Goal: Find specific page/section: Find specific page/section

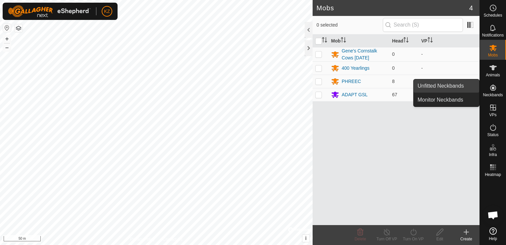
drag, startPoint x: 458, startPoint y: 90, endPoint x: 437, endPoint y: 92, distance: 21.0
click at [458, 90] on link "Unfitted Neckbands" at bounding box center [447, 85] width 66 height 13
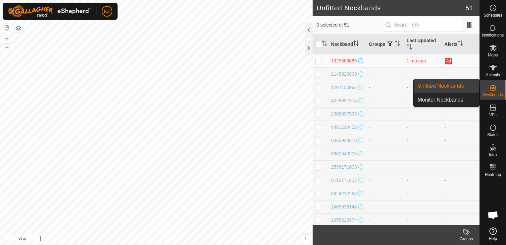
click at [455, 87] on link "Unfitted Neckbands" at bounding box center [447, 85] width 66 height 13
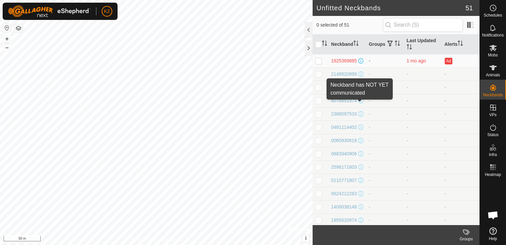
click at [361, 103] on span at bounding box center [361, 100] width 5 height 5
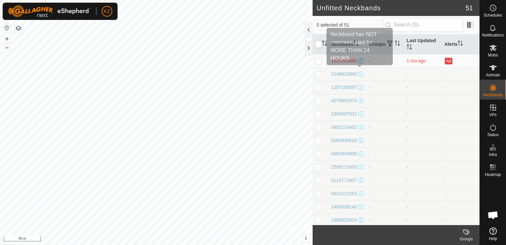
click at [360, 61] on span at bounding box center [361, 60] width 5 height 5
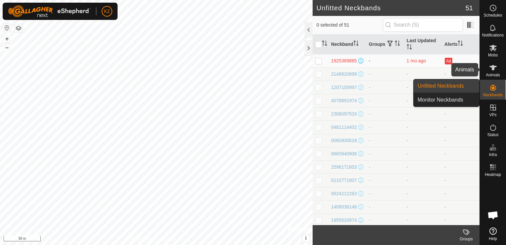
click at [495, 74] on span "Animals" at bounding box center [493, 75] width 14 height 4
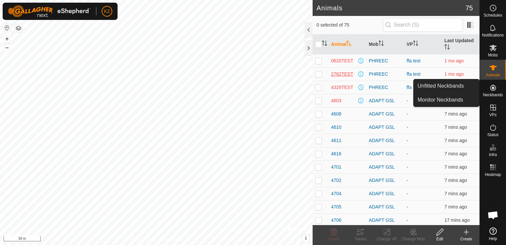
click at [348, 75] on span "2762TEST" at bounding box center [342, 74] width 22 height 7
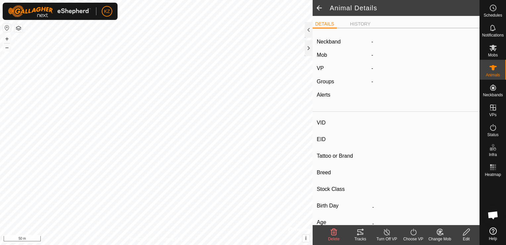
type input "2762TEST"
type input "-"
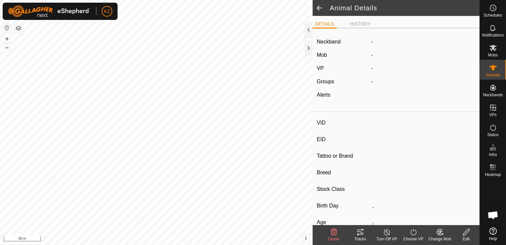
type input "0 kg"
type input "-"
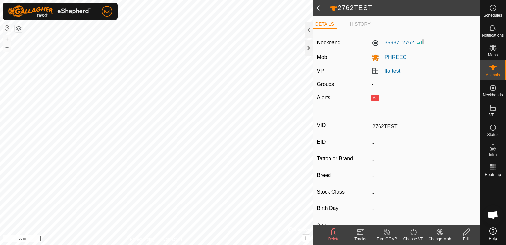
click at [410, 42] on label "3598712762" at bounding box center [393, 43] width 43 height 8
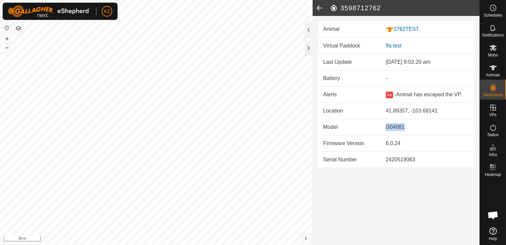
drag, startPoint x: 387, startPoint y: 125, endPoint x: 379, endPoint y: 125, distance: 8.6
click at [379, 125] on tr "Model G04081" at bounding box center [396, 127] width 156 height 16
drag, startPoint x: 379, startPoint y: 125, endPoint x: 408, endPoint y: 127, distance: 29.9
click at [408, 127] on div "G04081" at bounding box center [427, 127] width 83 height 8
drag, startPoint x: 404, startPoint y: 160, endPoint x: 386, endPoint y: 160, distance: 18.2
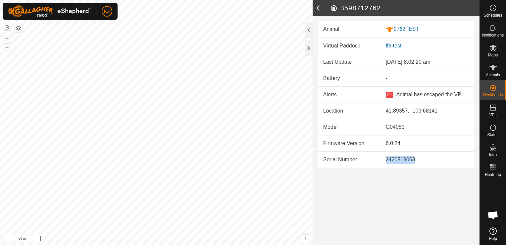
click at [386, 160] on div "2420519063" at bounding box center [427, 159] width 83 height 8
drag, startPoint x: 386, startPoint y: 160, endPoint x: 392, endPoint y: 160, distance: 6.6
click at [392, 160] on div "2420519063" at bounding box center [427, 159] width 83 height 8
click at [370, 9] on h2 "3598712762" at bounding box center [405, 8] width 150 height 8
click at [320, 5] on icon at bounding box center [319, 8] width 13 height 16
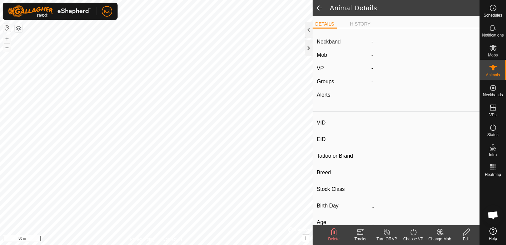
type input "2762TEST"
type input "-"
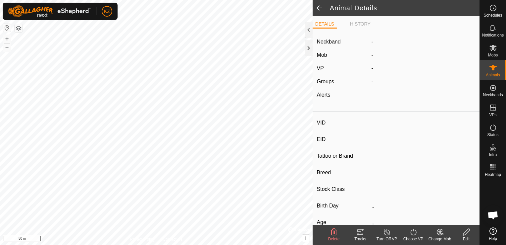
type input "0 kg"
type input "-"
